Goal: Use online tool/utility: Utilize a website feature to perform a specific function

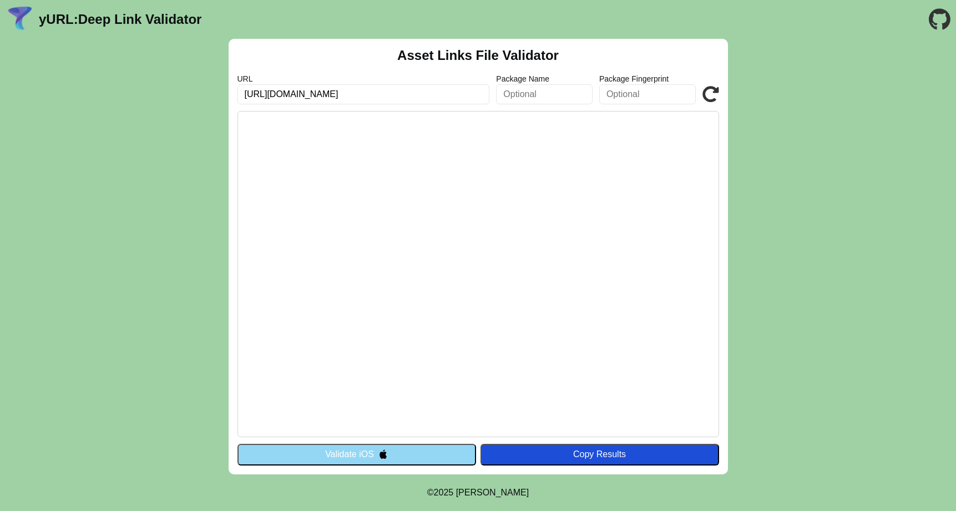
type input "[URL][DOMAIN_NAME]"
click at [702, 89] on icon at bounding box center [710, 94] width 17 height 17
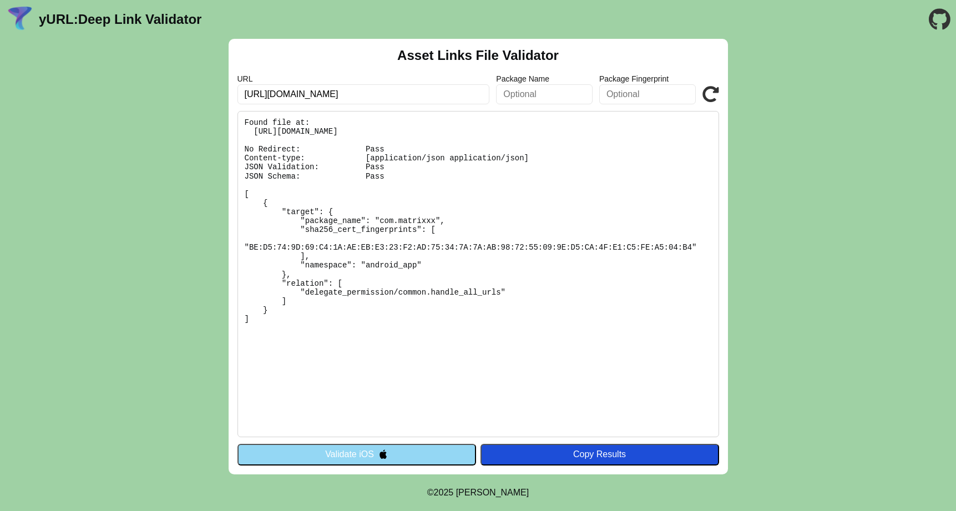
drag, startPoint x: 260, startPoint y: 321, endPoint x: 235, endPoint y: 118, distance: 204.0
click at [235, 118] on div "Asset Links File Validator URL https://core.omnetwork.online/.well-known/assetl…" at bounding box center [478, 257] width 499 height 436
click at [301, 350] on pre "Found file at: https://core.omnetwork.online/.well-known/assetlinks.json No Red…" at bounding box center [478, 274] width 482 height 326
